Goal: Task Accomplishment & Management: Use online tool/utility

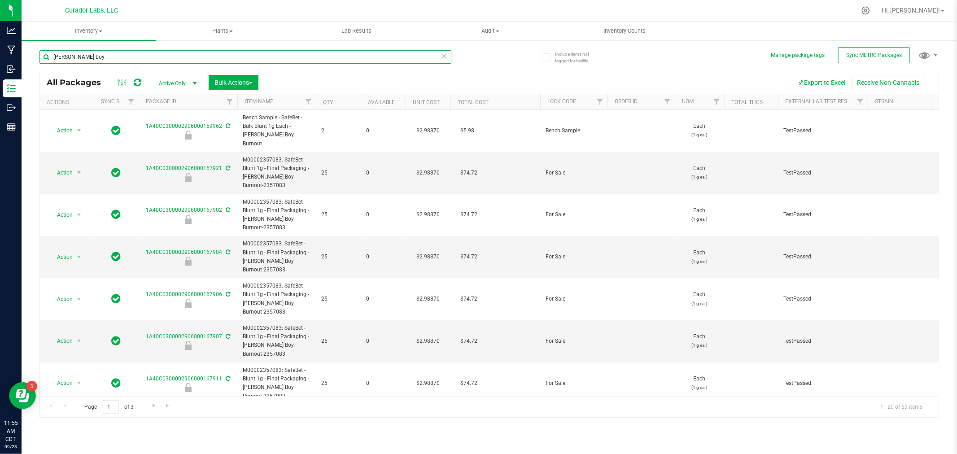
click at [117, 55] on input "[PERSON_NAME] boy" at bounding box center [245, 56] width 412 height 13
click at [92, 35] on span "Inventory" at bounding box center [89, 31] width 134 height 8
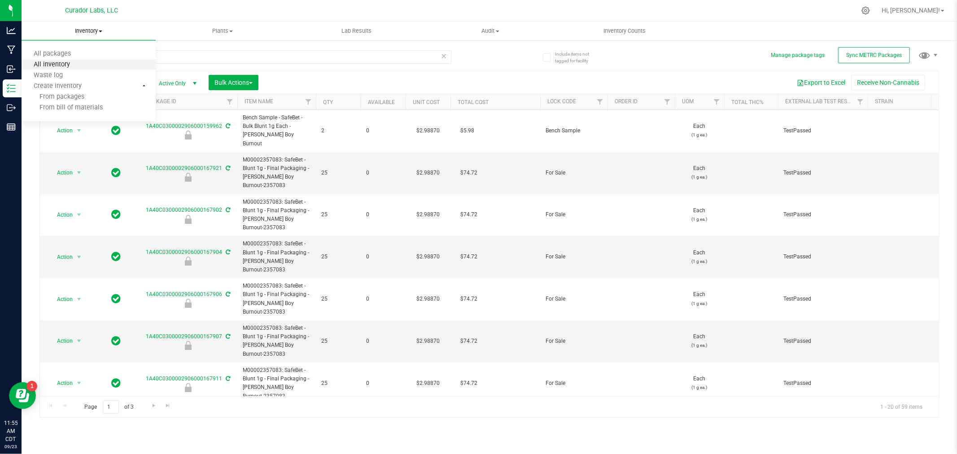
click at [67, 61] on span "All inventory" at bounding box center [52, 65] width 61 height 8
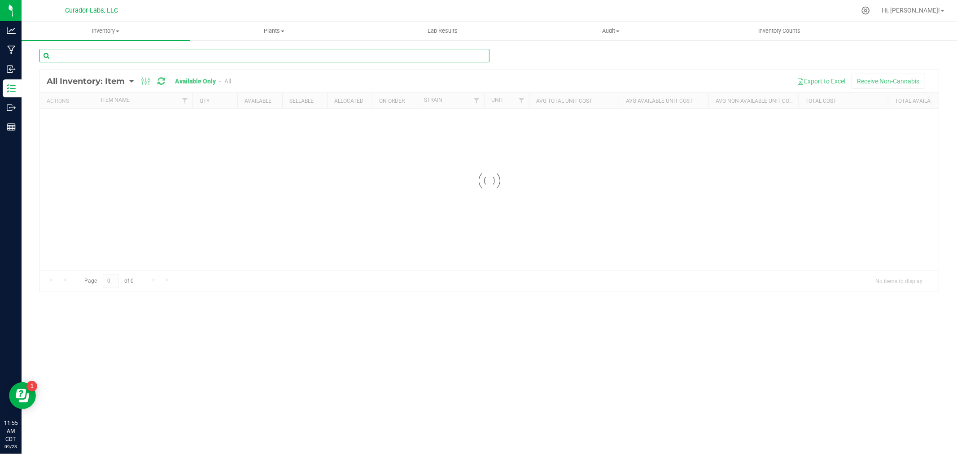
click at [71, 57] on input "text" at bounding box center [264, 55] width 450 height 13
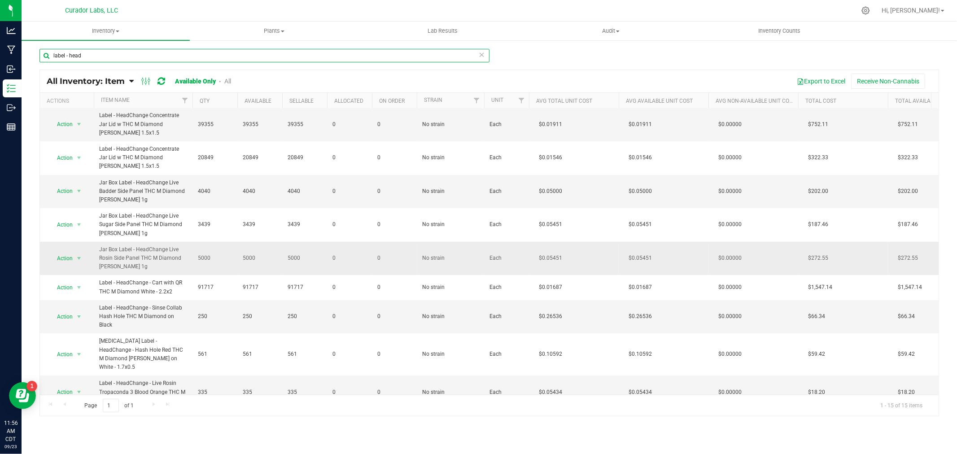
scroll to position [50, 0]
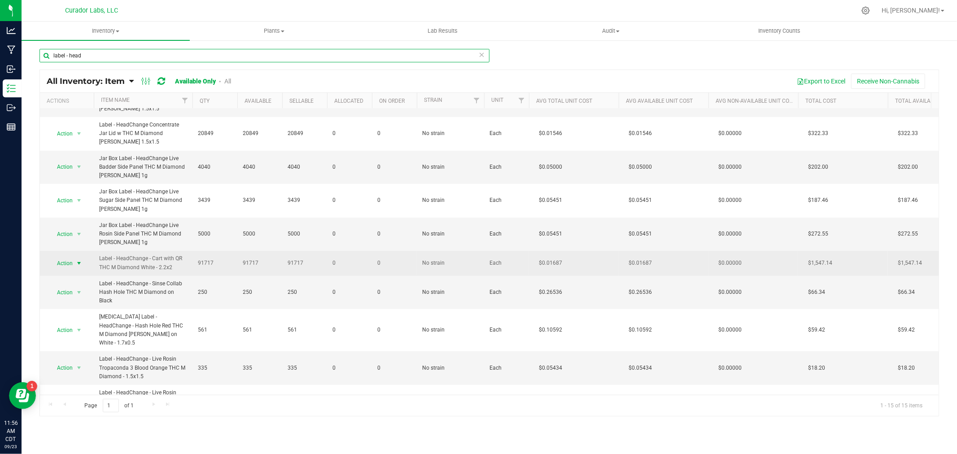
type input "label - head"
click at [70, 266] on span "Action" at bounding box center [61, 263] width 24 height 13
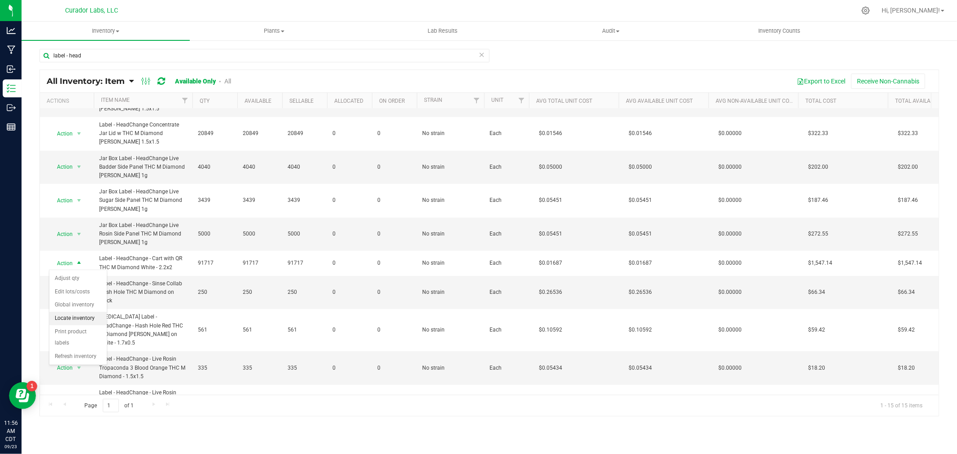
click at [83, 315] on li "Locate inventory" at bounding box center [77, 318] width 57 height 13
